Goal: Information Seeking & Learning: Check status

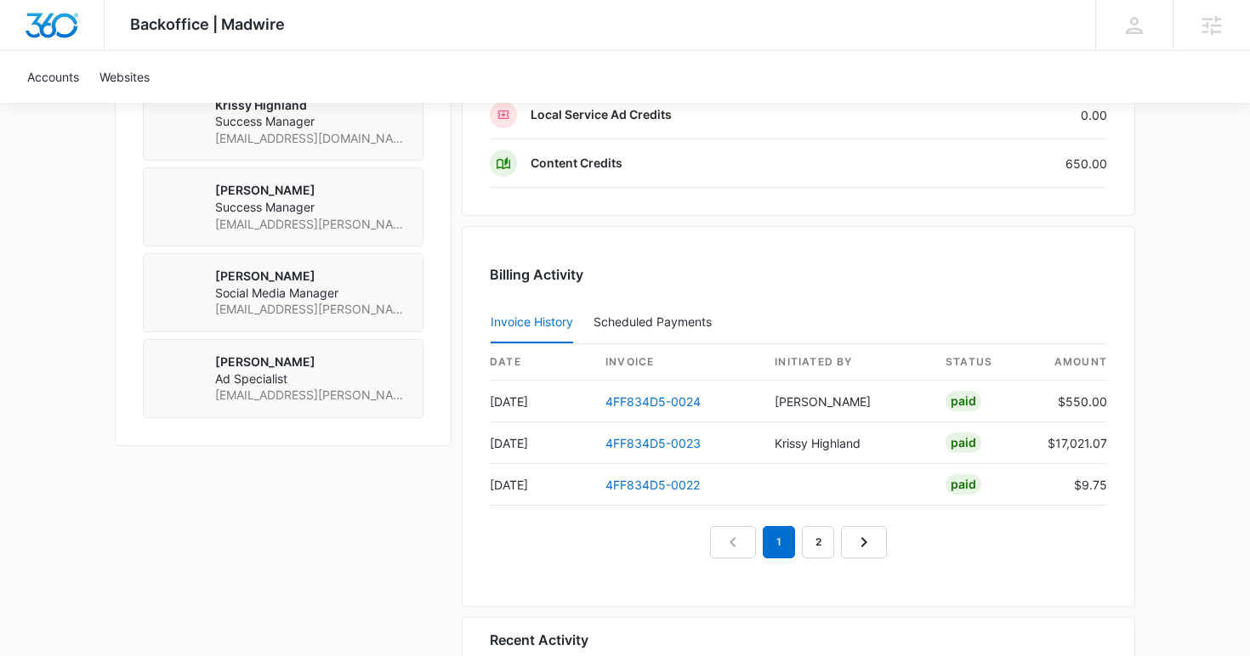
scroll to position [1968, 0]
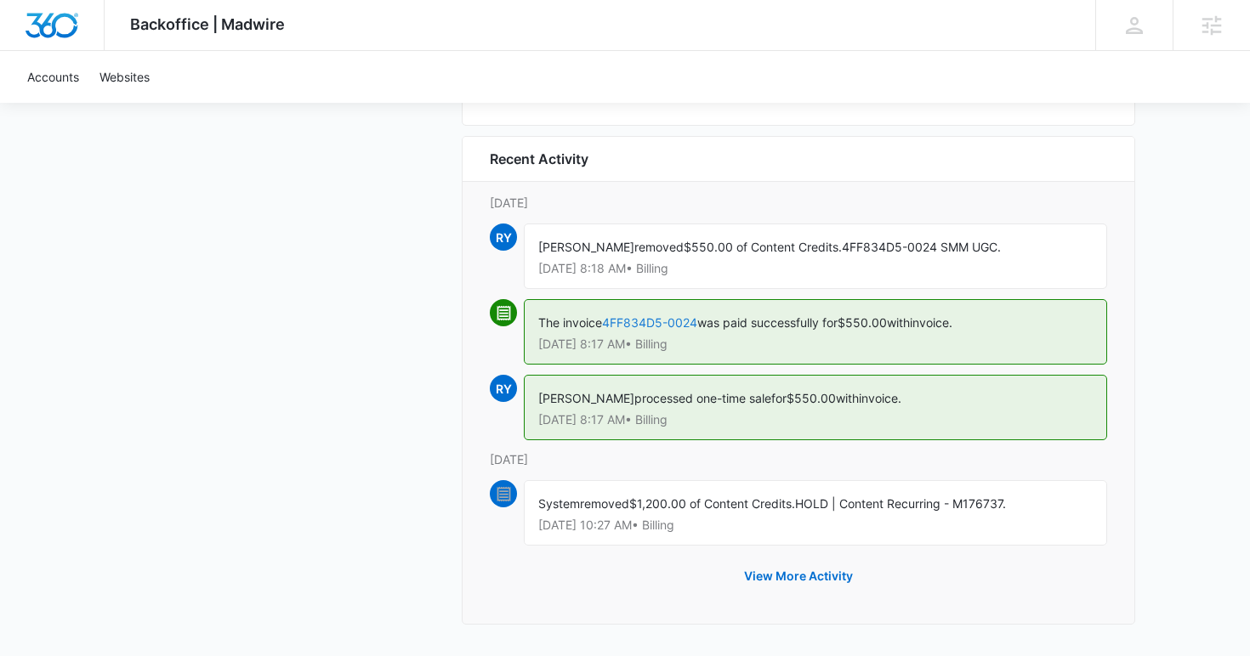
click at [652, 321] on link "4FF834D5-0024" at bounding box center [649, 322] width 95 height 14
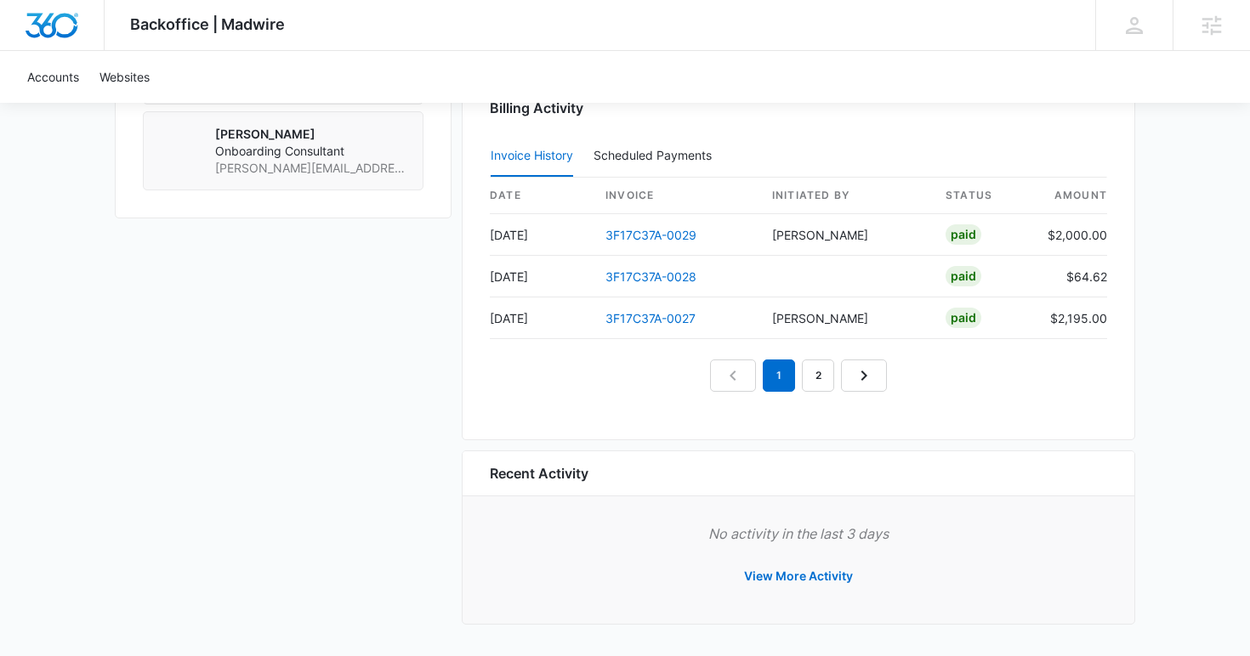
scroll to position [1582, 0]
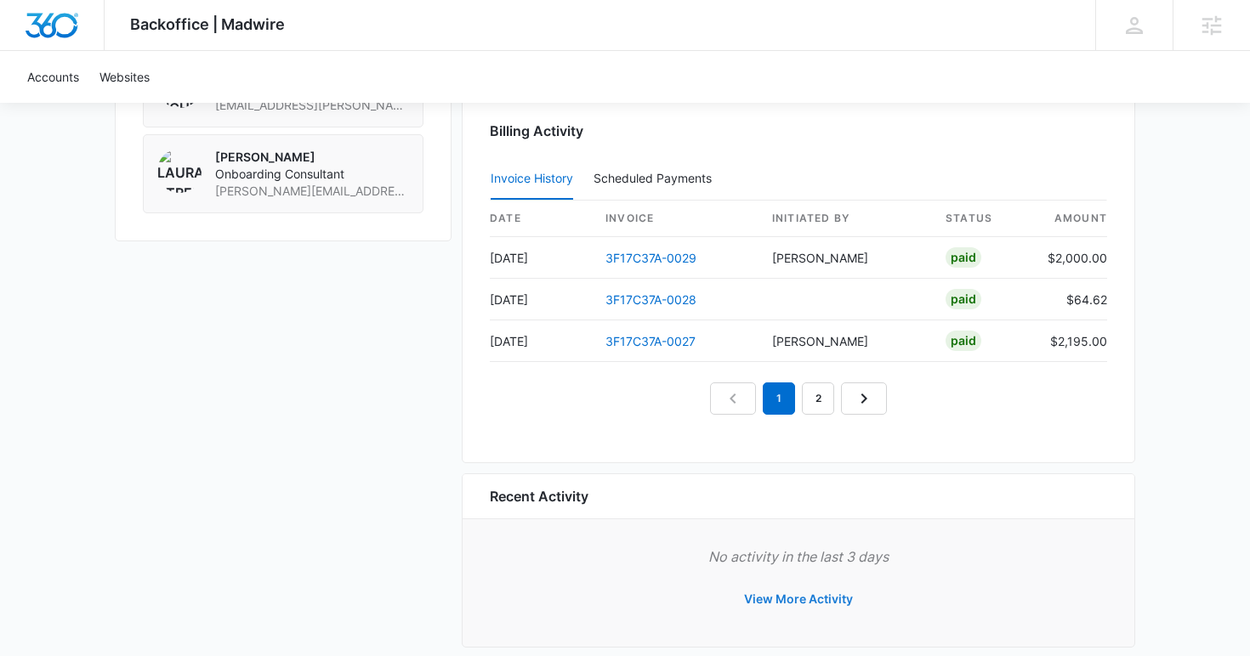
click at [769, 599] on button "View More Activity" at bounding box center [798, 599] width 143 height 41
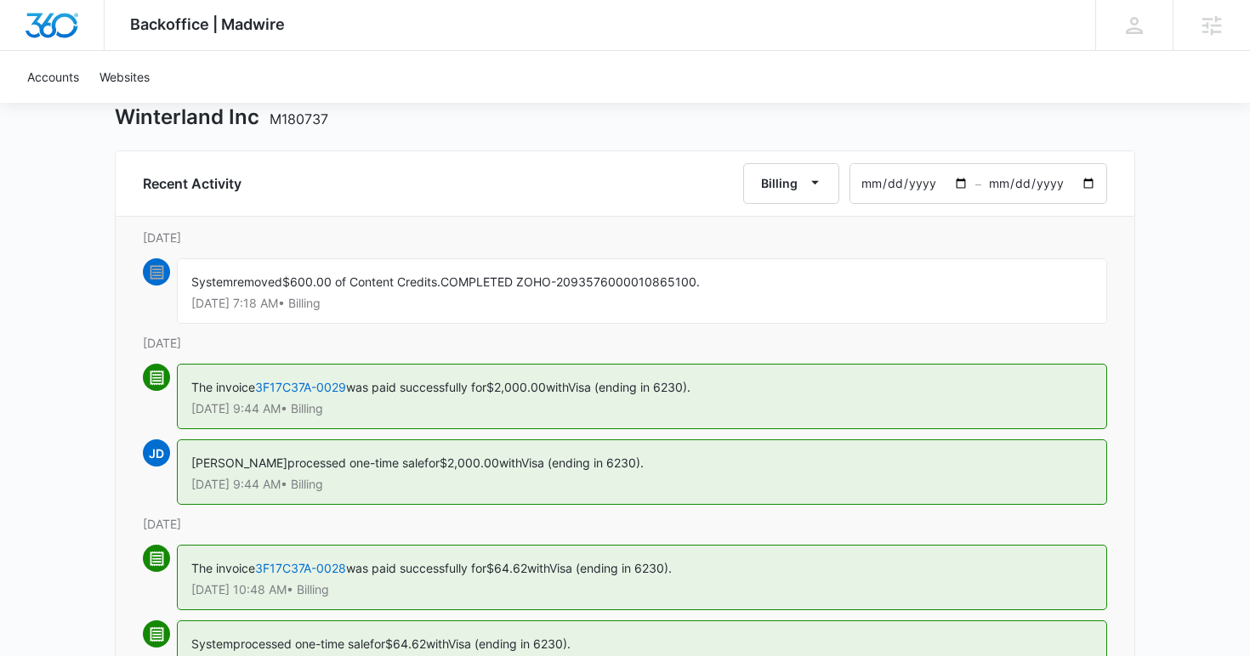
scroll to position [136, 0]
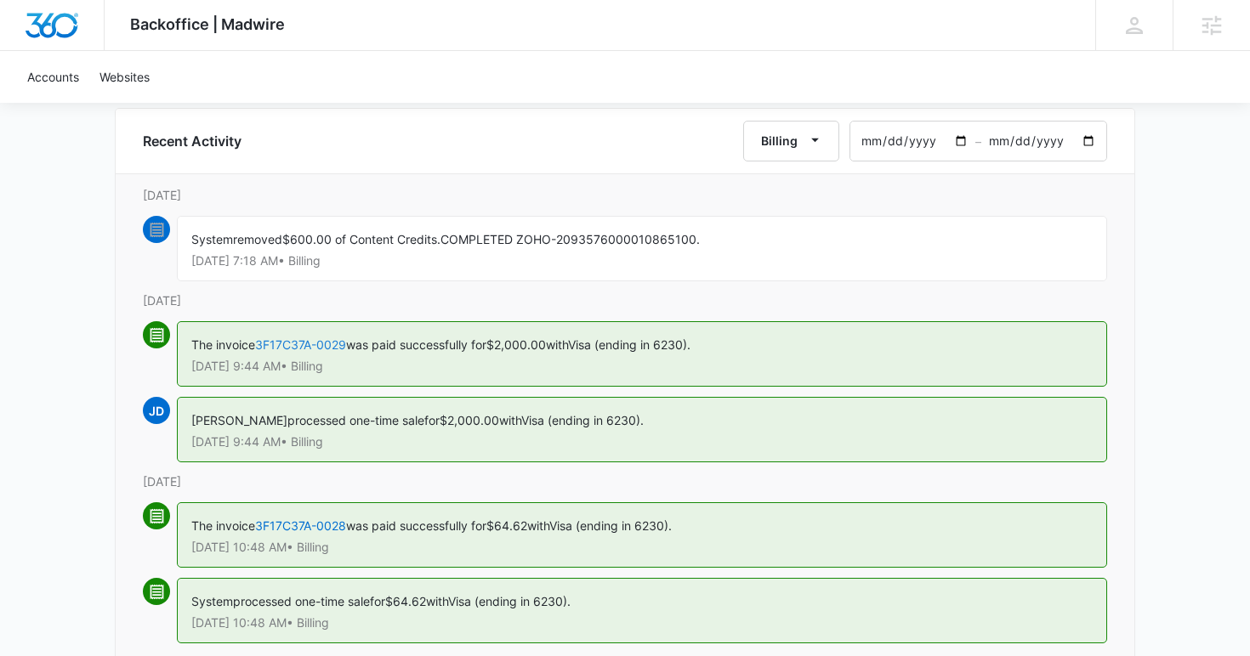
click at [292, 345] on link "3F17C37A-0029" at bounding box center [300, 345] width 91 height 14
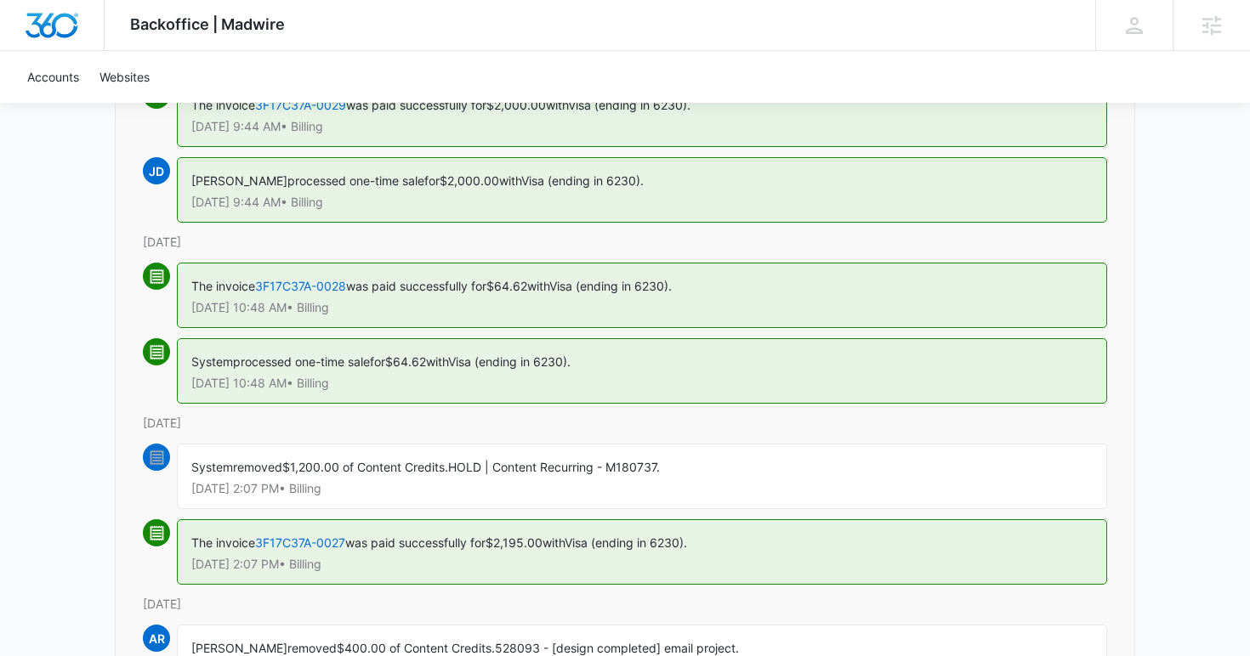
scroll to position [382, 0]
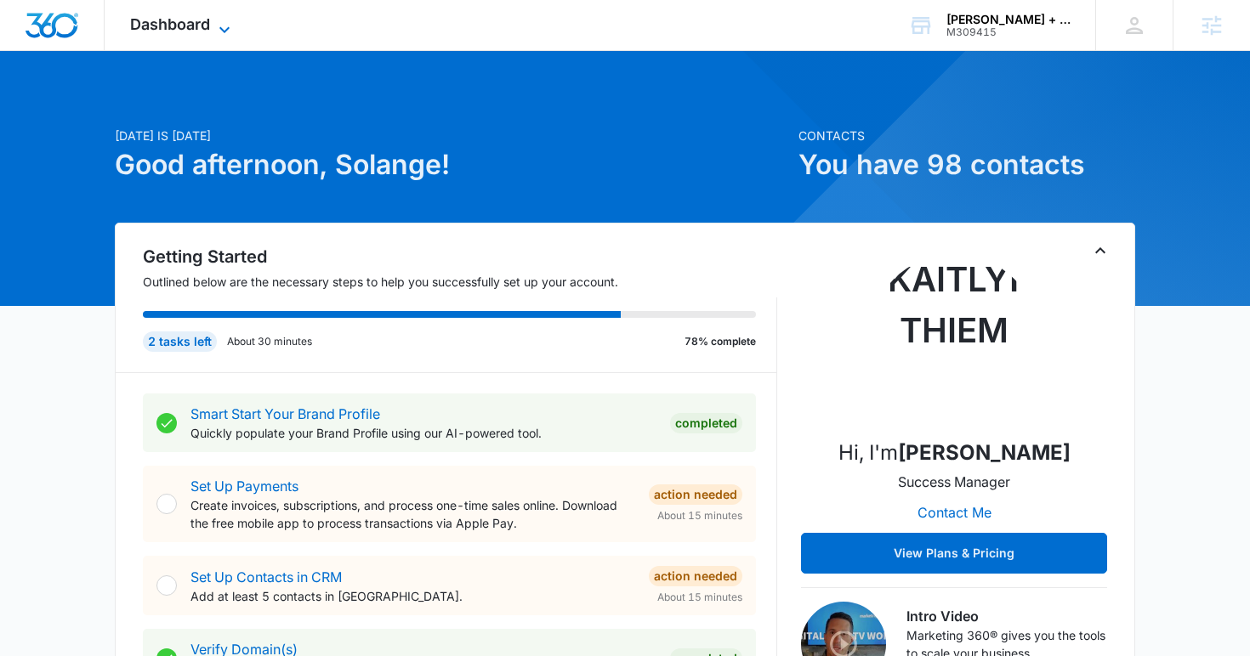
click at [224, 24] on icon at bounding box center [224, 30] width 20 height 20
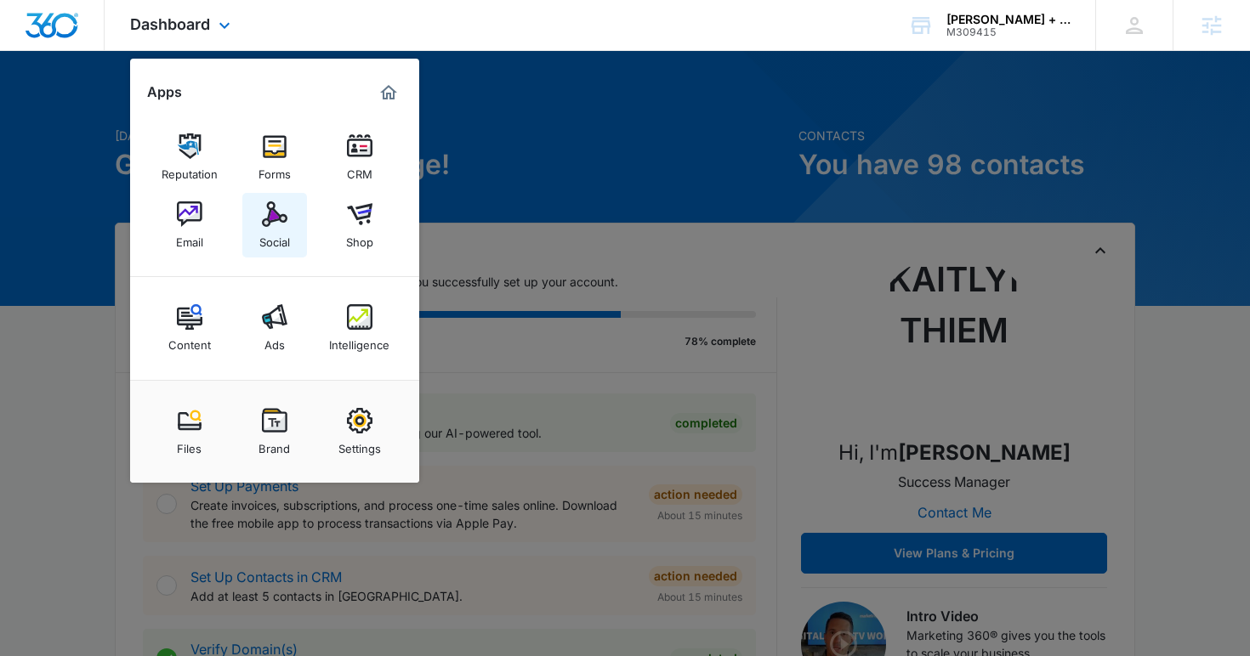
click at [282, 216] on img at bounding box center [275, 214] width 26 height 26
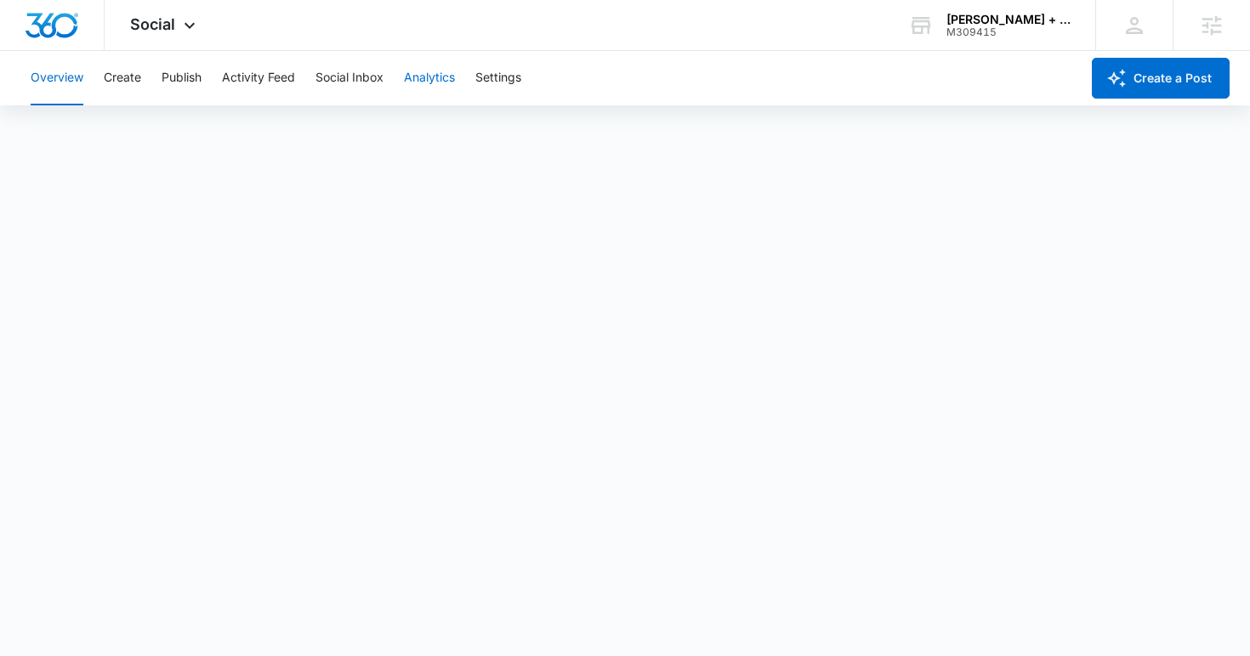
click at [437, 77] on button "Analytics" at bounding box center [429, 78] width 51 height 54
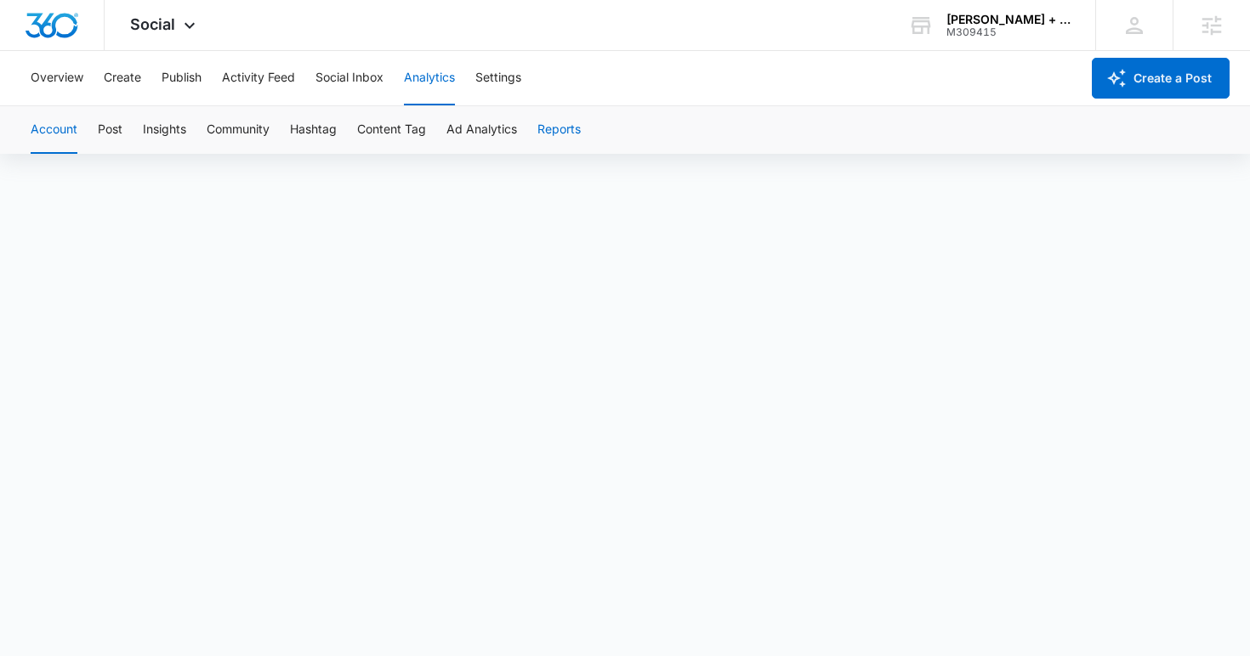
click at [545, 128] on button "Reports" at bounding box center [558, 130] width 43 height 48
